Goal: Navigation & Orientation: Find specific page/section

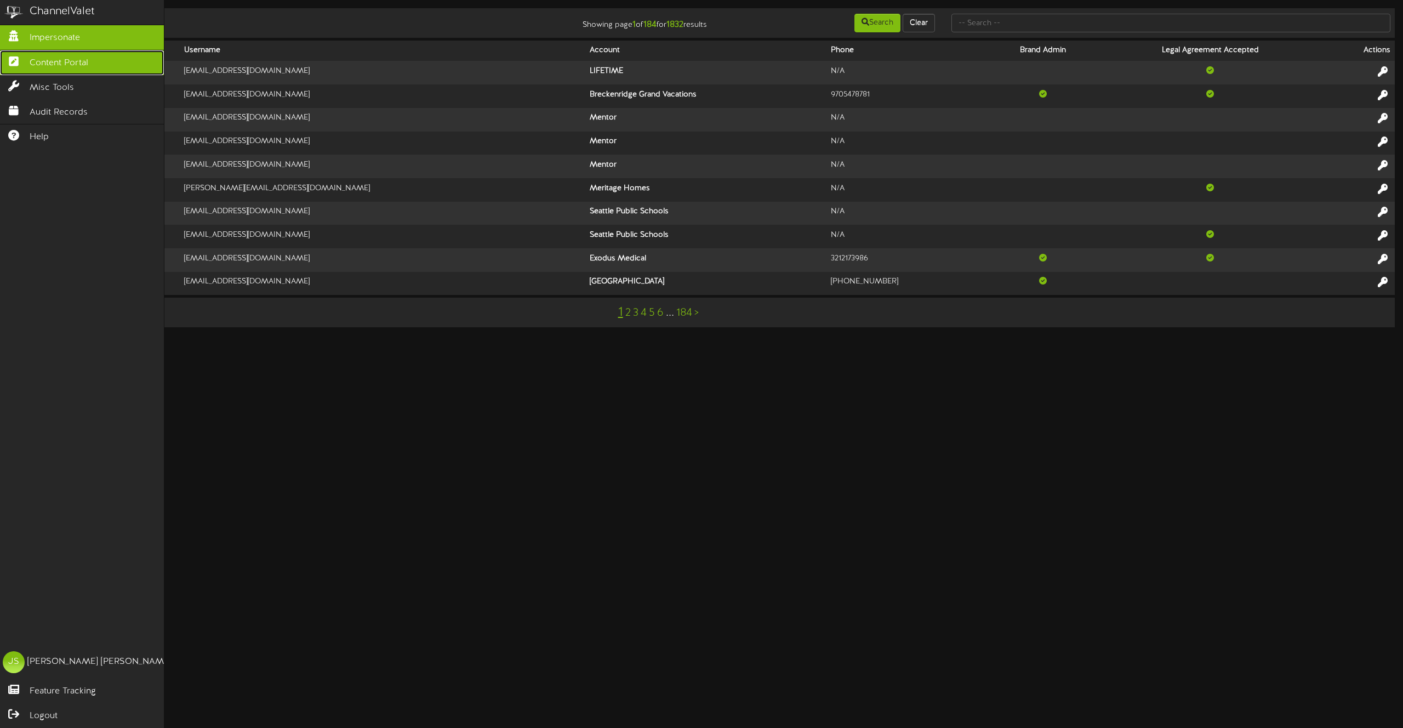
click at [27, 65] on link "Content Portal" at bounding box center [82, 62] width 164 height 25
